Goal: Find specific page/section: Find specific page/section

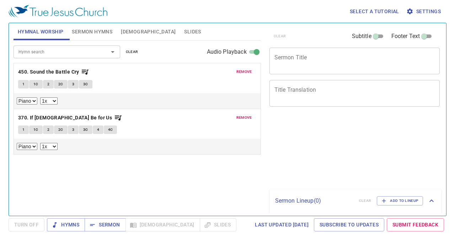
select select "1"
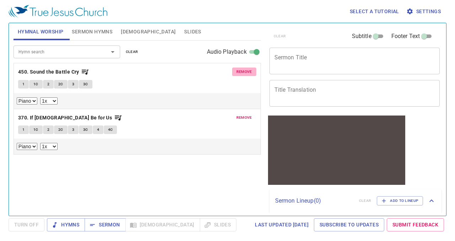
click at [246, 71] on span "remove" at bounding box center [244, 72] width 16 height 6
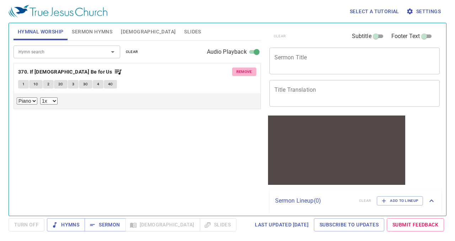
click at [246, 71] on span "remove" at bounding box center [244, 72] width 16 height 6
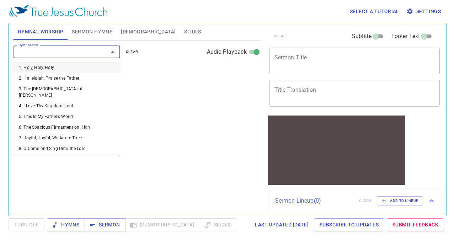
click at [85, 51] on input "Hymn search" at bounding box center [56, 52] width 81 height 8
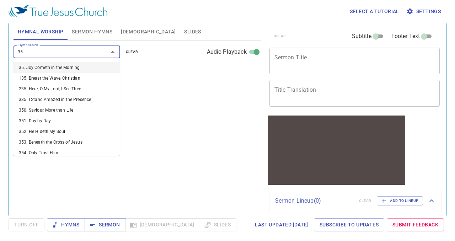
type input "356"
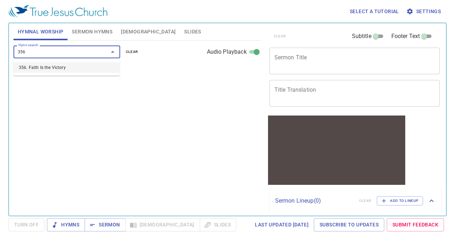
click at [88, 71] on li "356. Faith Is the Victory" at bounding box center [66, 67] width 107 height 11
select select "1"
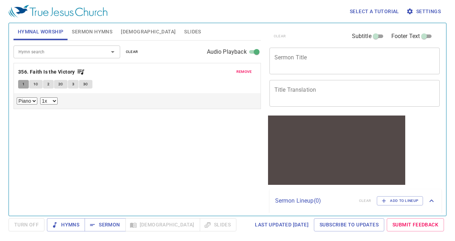
click at [22, 82] on span "1" at bounding box center [23, 84] width 2 height 6
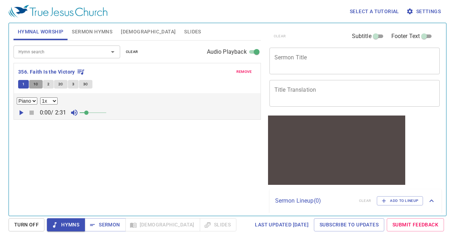
click at [37, 86] on span "1C" at bounding box center [35, 84] width 5 height 6
click at [41, 84] on button "1C" at bounding box center [36, 84] width 14 height 9
click at [45, 84] on button "2" at bounding box center [48, 84] width 11 height 9
click at [60, 86] on span "2C" at bounding box center [60, 84] width 5 height 6
click at [72, 82] on span "3" at bounding box center [73, 84] width 2 height 6
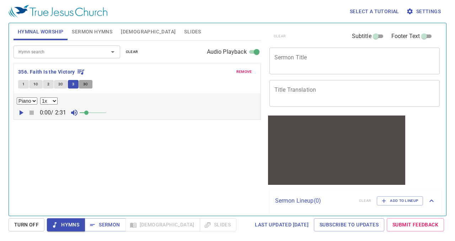
click at [83, 83] on span "3C" at bounding box center [85, 84] width 5 height 6
